Goal: Information Seeking & Learning: Find specific fact

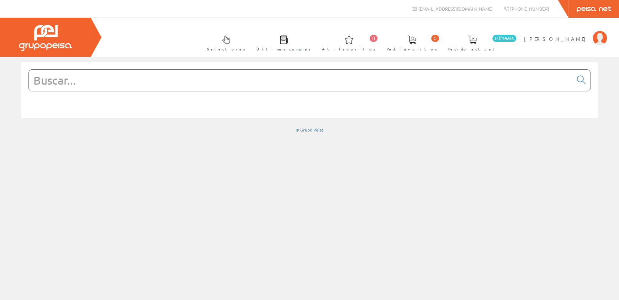
click at [62, 73] on input "text" at bounding box center [301, 80] width 544 height 21
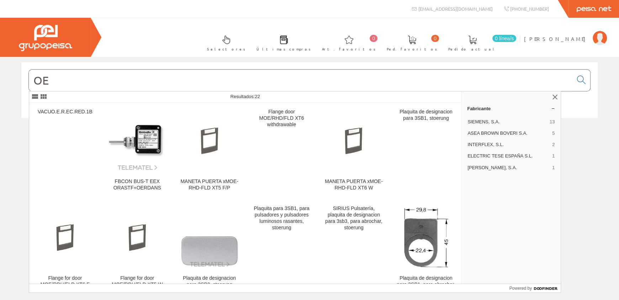
type input "O"
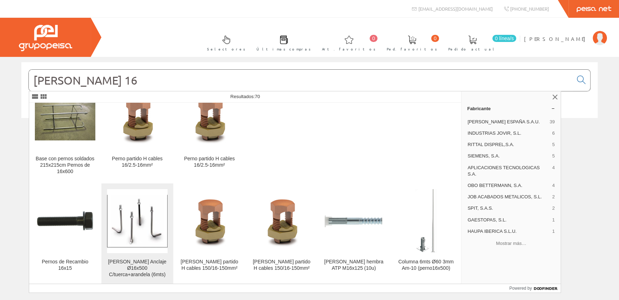
scroll to position [35, 0]
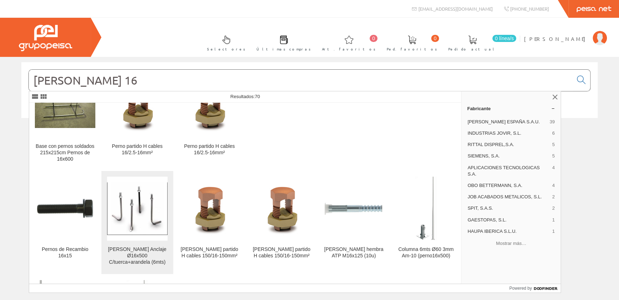
type input "[PERSON_NAME] 16"
click at [145, 232] on img at bounding box center [137, 208] width 60 height 53
